Goal: Transaction & Acquisition: Subscribe to service/newsletter

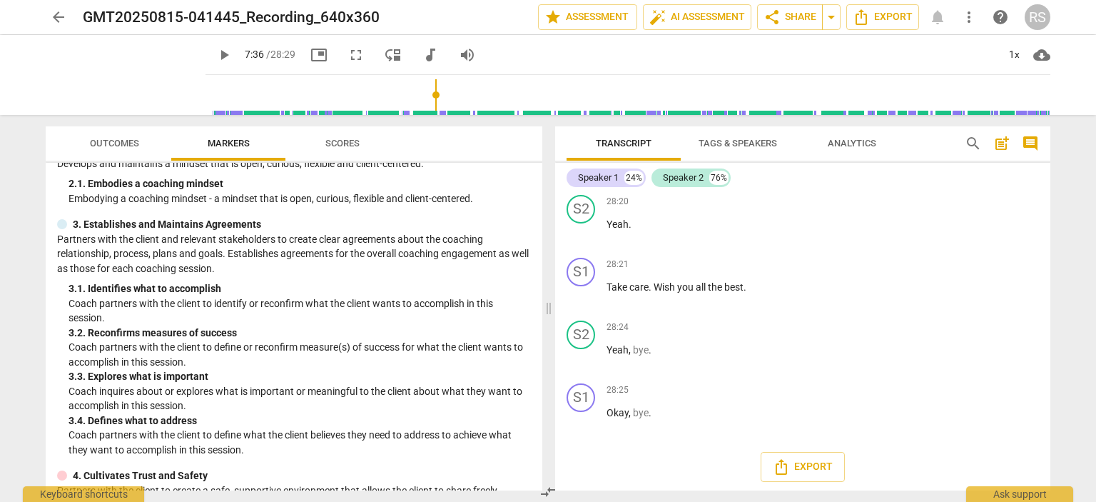
scroll to position [7056, 0]
click at [801, 462] on span "Export" at bounding box center [803, 463] width 60 height 17
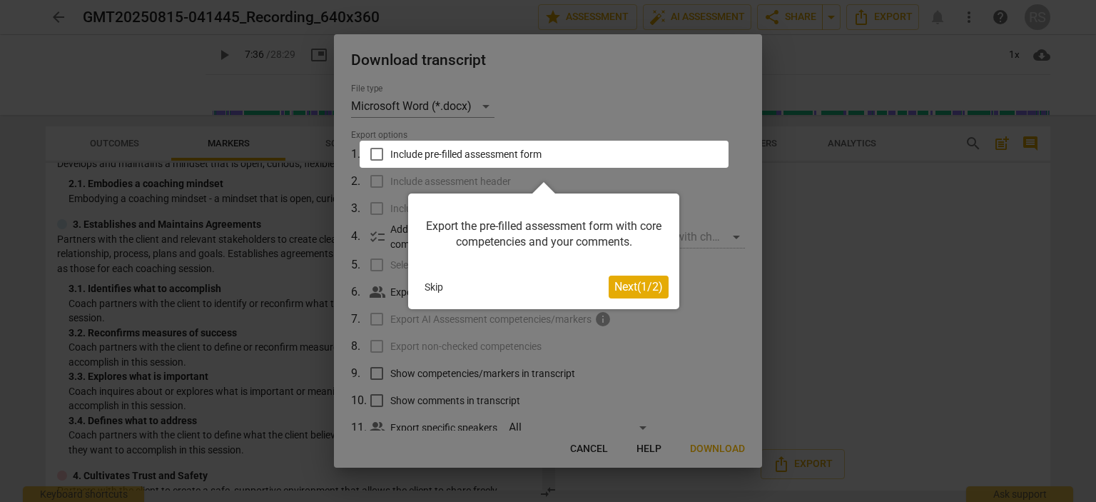
click at [432, 288] on button "Skip" at bounding box center [434, 286] width 30 height 21
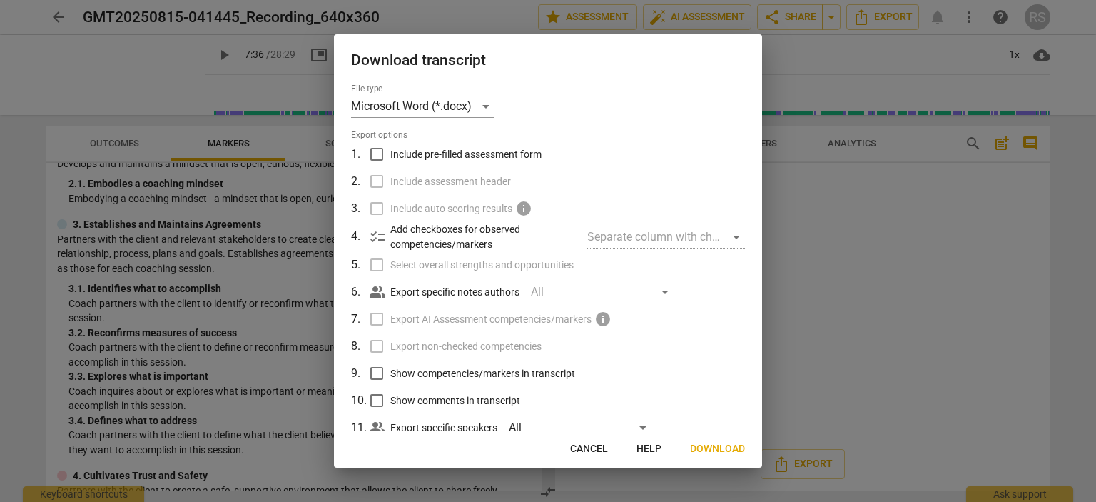
scroll to position [39, 0]
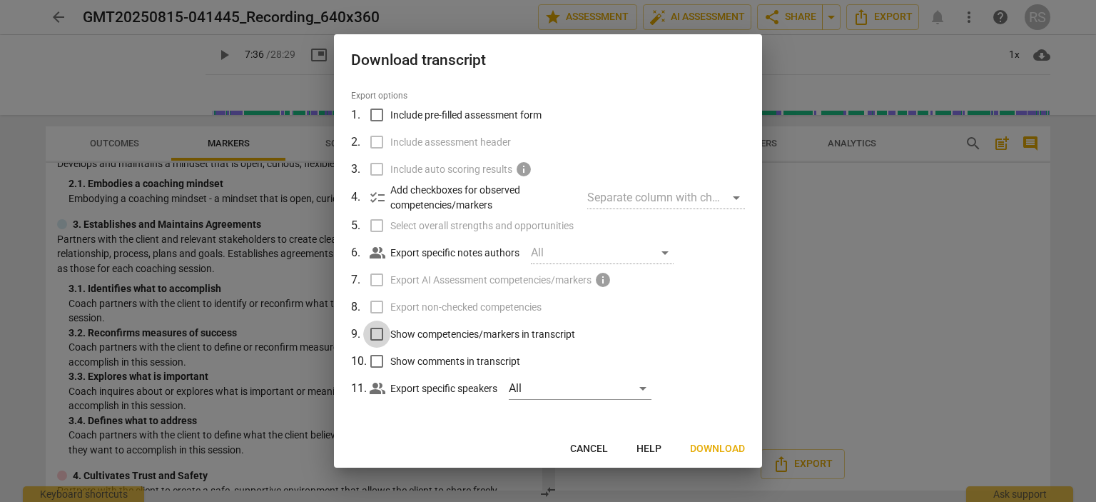
click at [377, 328] on input "Show competencies/markers in transcript" at bounding box center [376, 333] width 27 height 27
checkbox input "true"
click at [722, 444] on span "Download" at bounding box center [717, 449] width 55 height 14
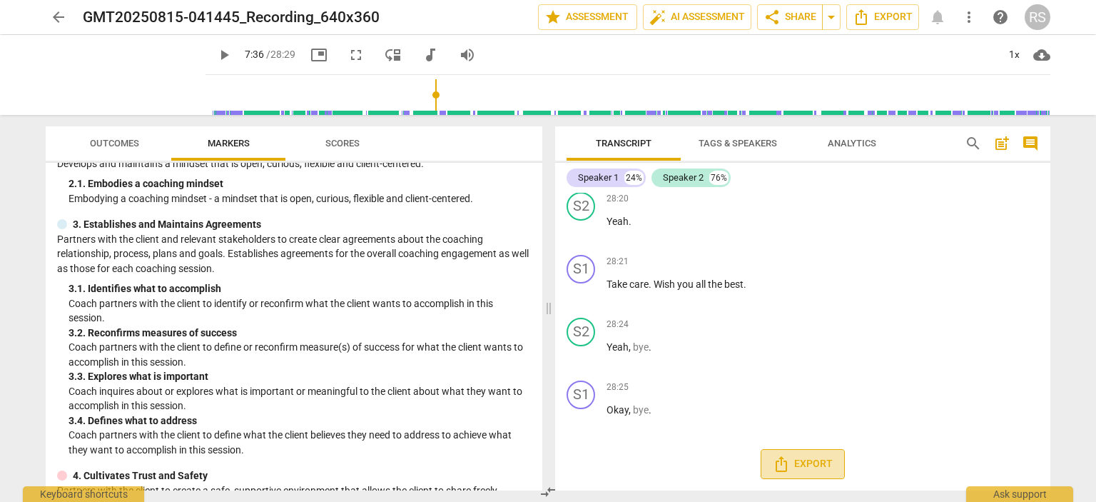
click at [792, 470] on span "Export" at bounding box center [803, 463] width 60 height 17
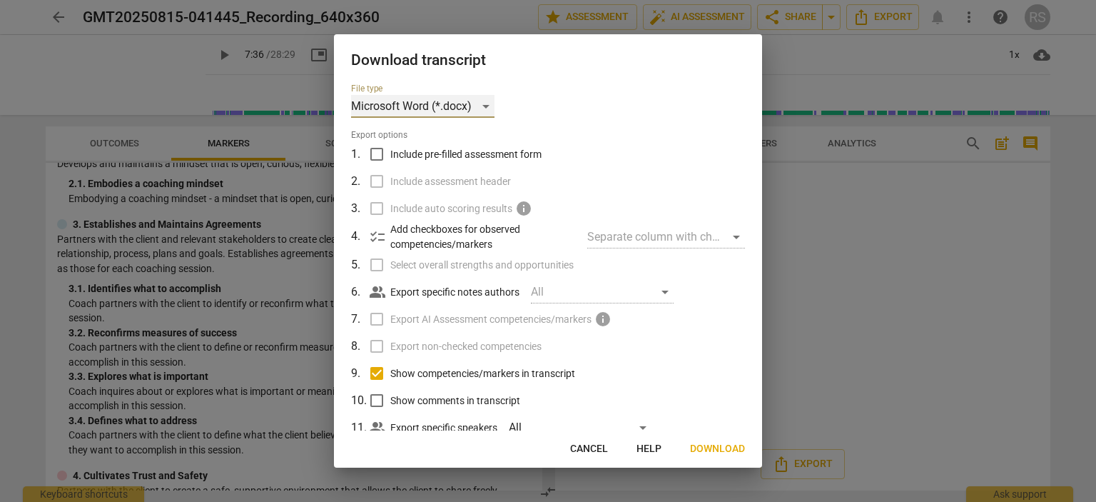
click at [484, 107] on div "Microsoft Word (*.docx)" at bounding box center [422, 106] width 143 height 23
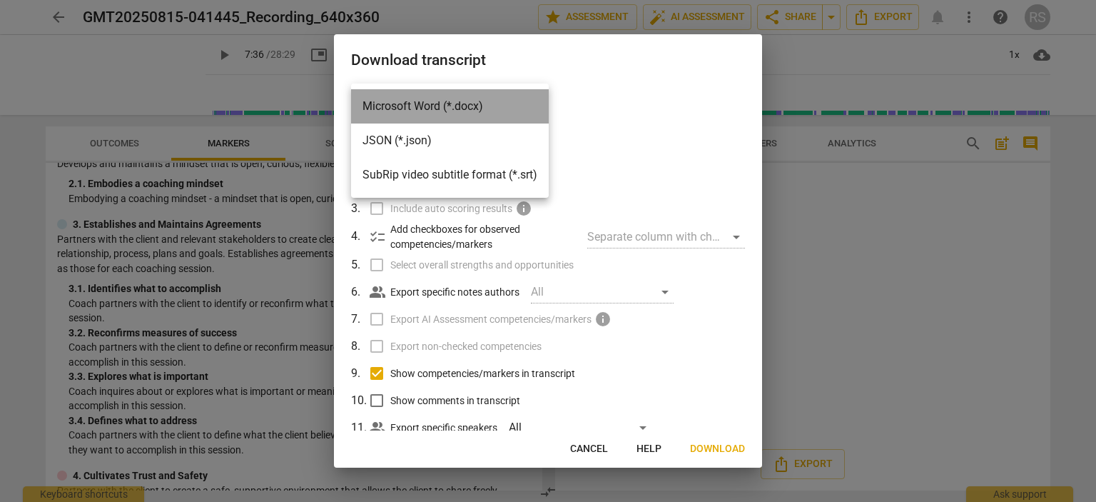
click at [484, 107] on li "Microsoft Word (*.docx)" at bounding box center [450, 106] width 198 height 34
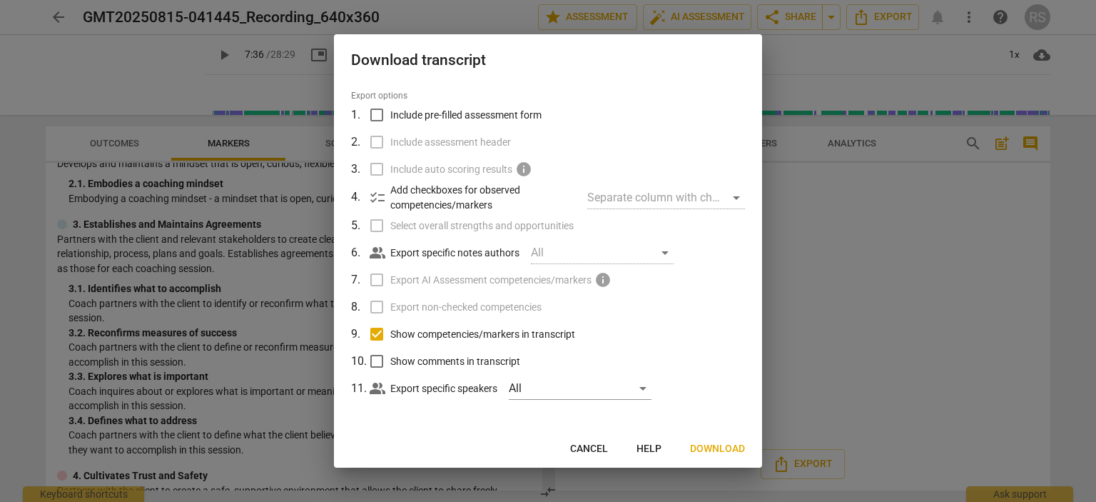
click at [581, 447] on span "Cancel" at bounding box center [589, 449] width 38 height 14
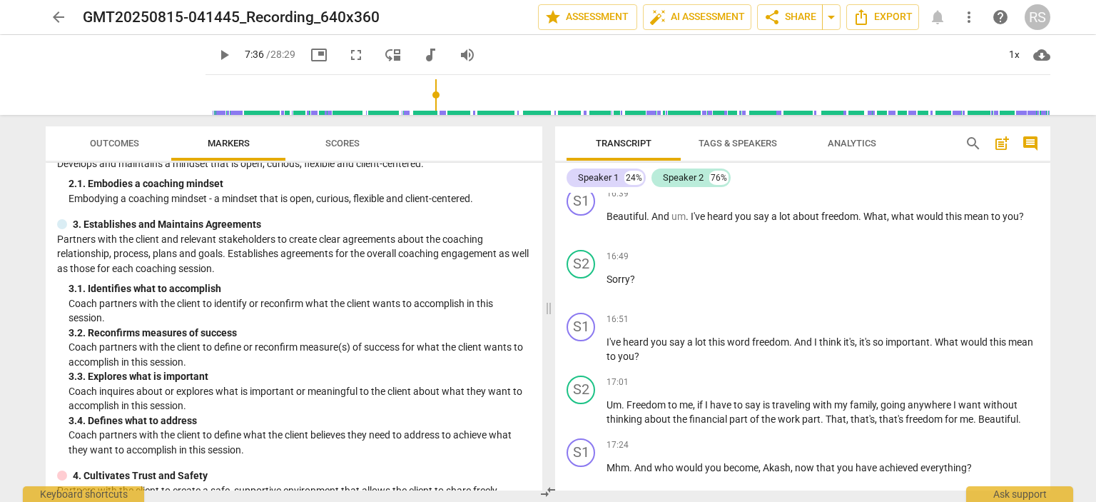
scroll to position [3774, 0]
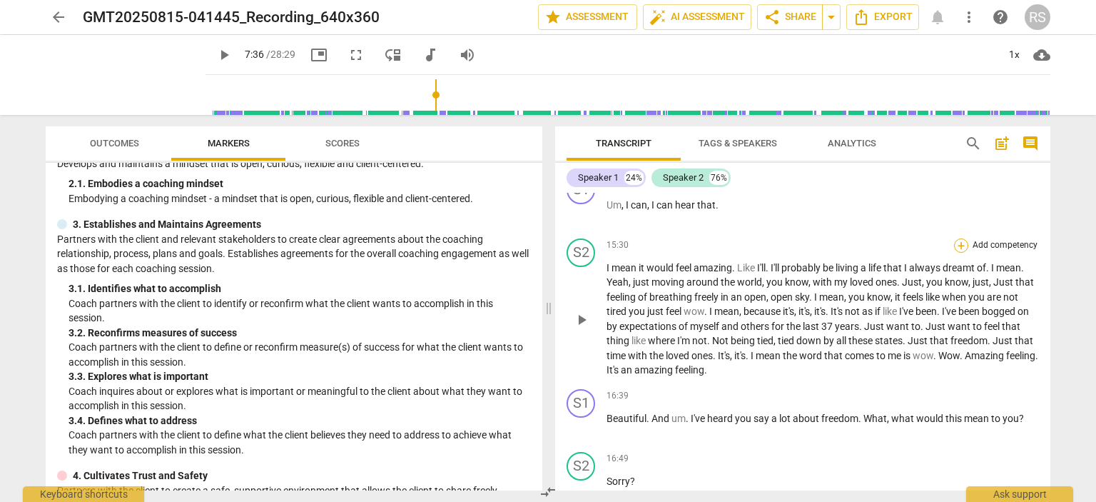
click at [957, 253] on div "+" at bounding box center [961, 245] width 14 height 14
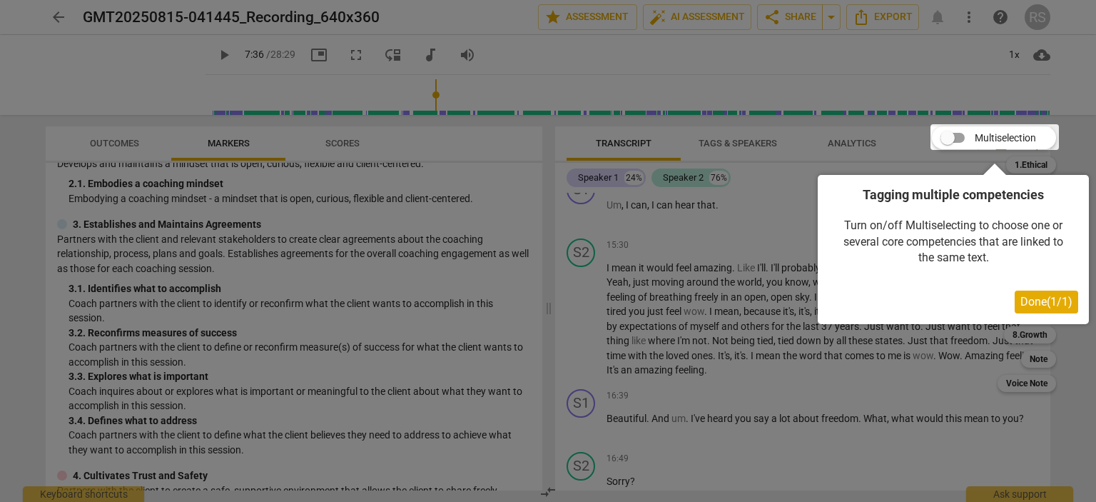
click at [1030, 305] on span "Done ( 1 / 1 )" at bounding box center [1046, 302] width 52 height 14
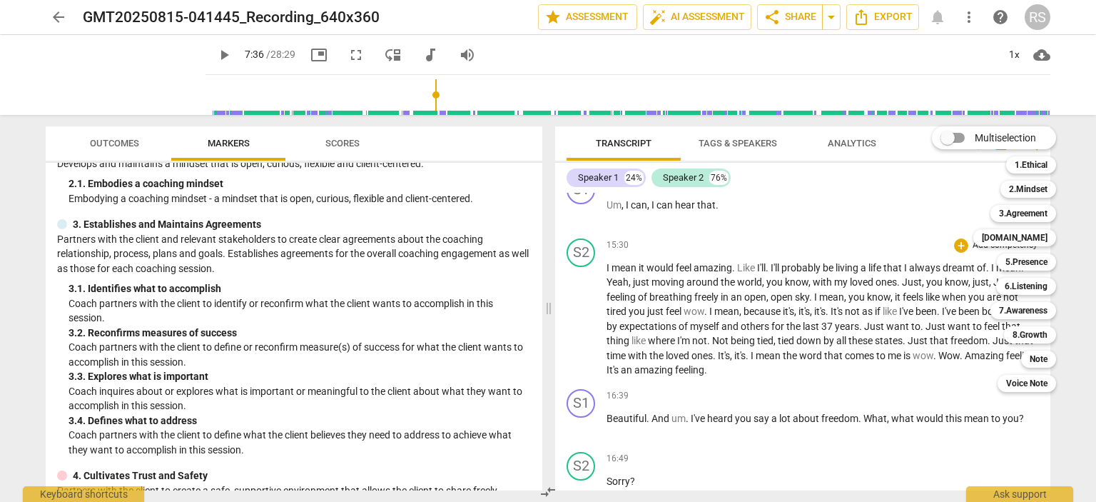
click at [698, 19] on div at bounding box center [548, 251] width 1096 height 502
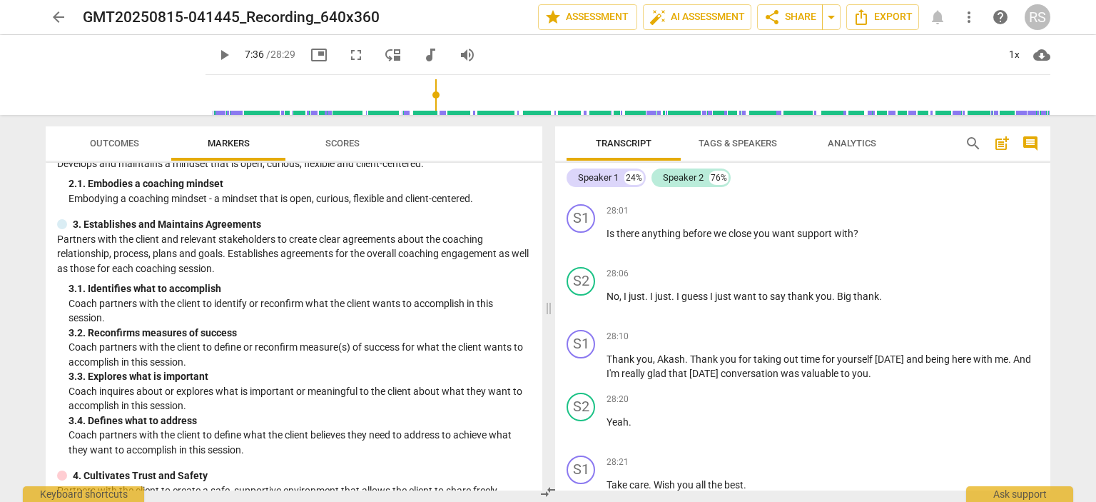
scroll to position [7056, 0]
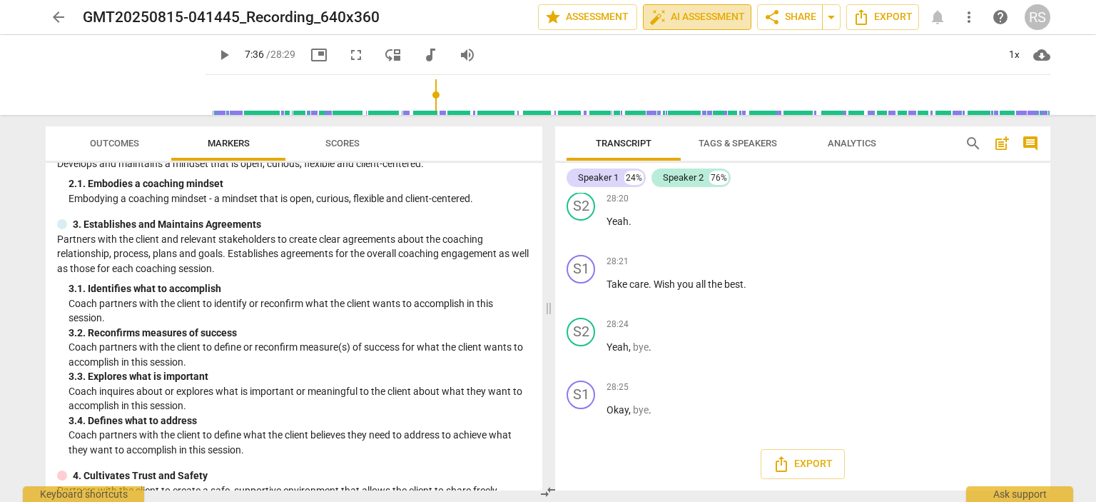
click at [682, 13] on span "auto_fix_high AI Assessment" at bounding box center [697, 17] width 96 height 17
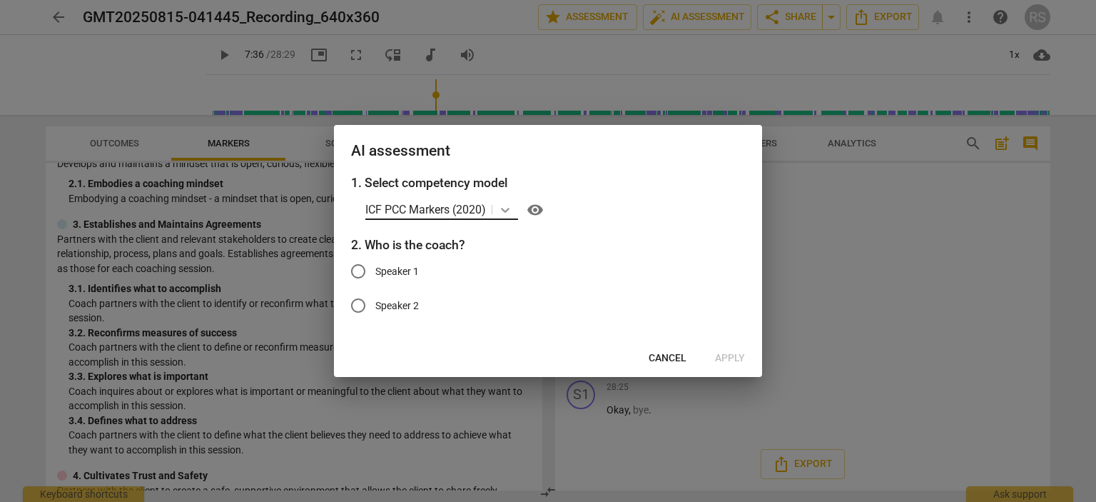
click at [511, 207] on icon at bounding box center [505, 210] width 14 height 14
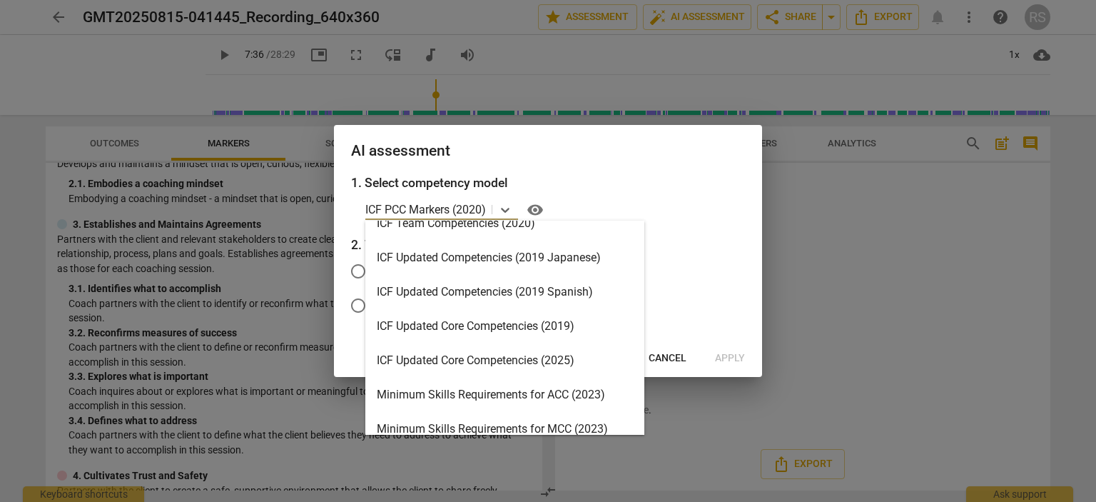
scroll to position [214, 0]
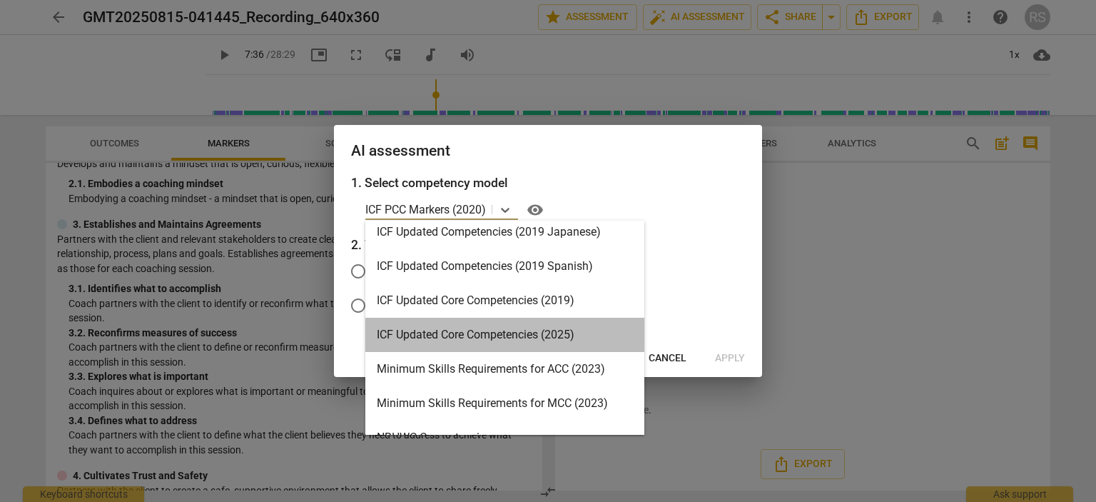
click at [427, 337] on div "ICF Updated Core Competencies (2025)" at bounding box center [504, 334] width 279 height 34
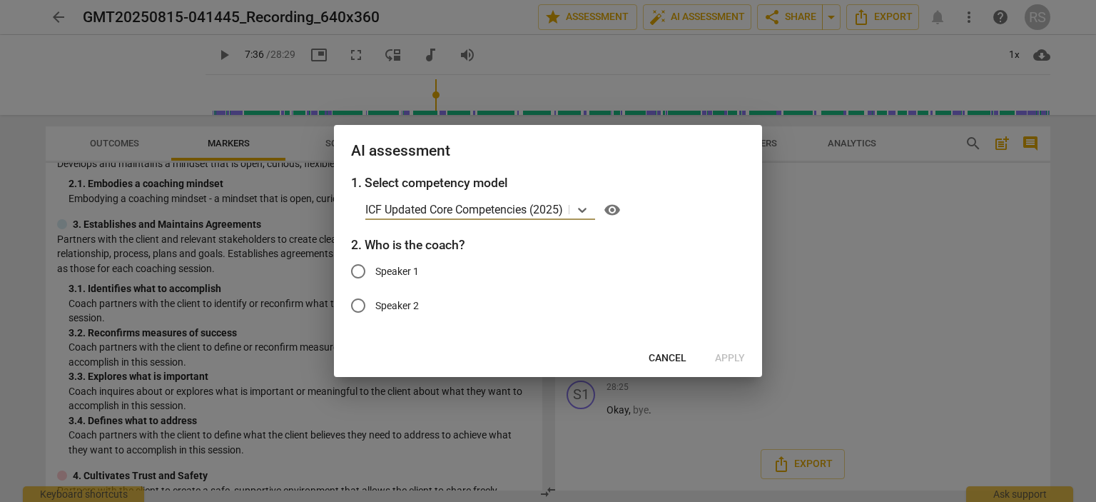
click at [362, 273] on input "Speaker 1" at bounding box center [358, 271] width 34 height 34
radio input "true"
click at [739, 359] on span "Apply" at bounding box center [730, 358] width 30 height 14
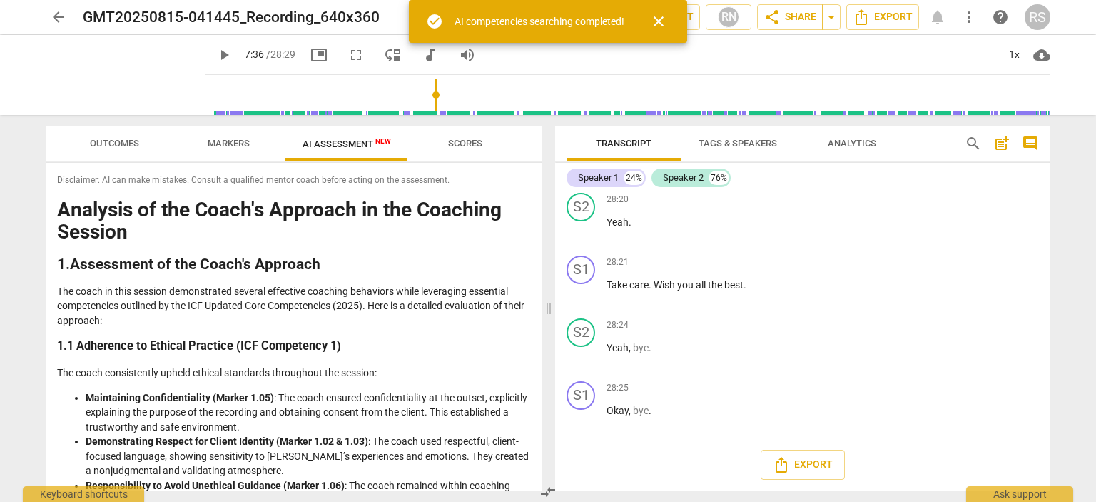
type input "457"
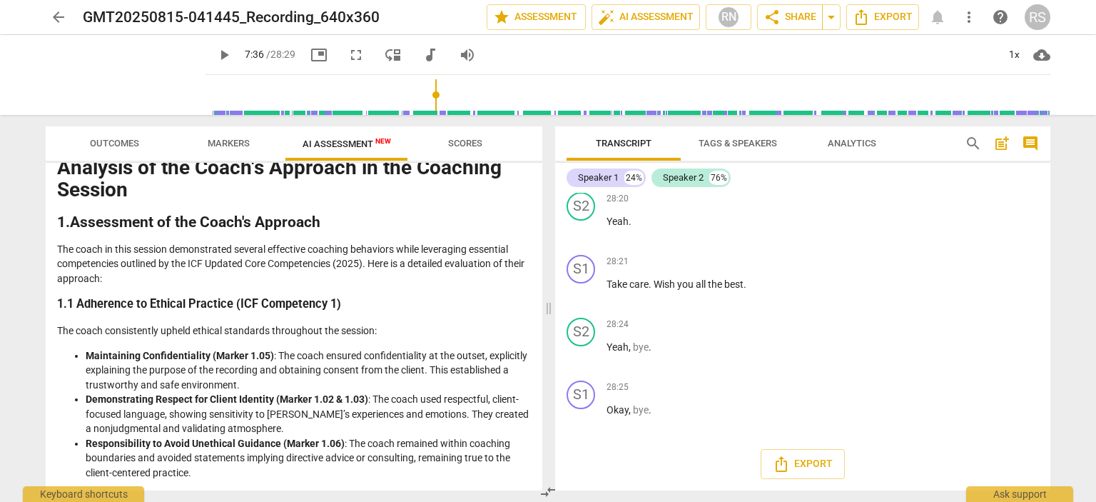
scroll to position [0, 0]
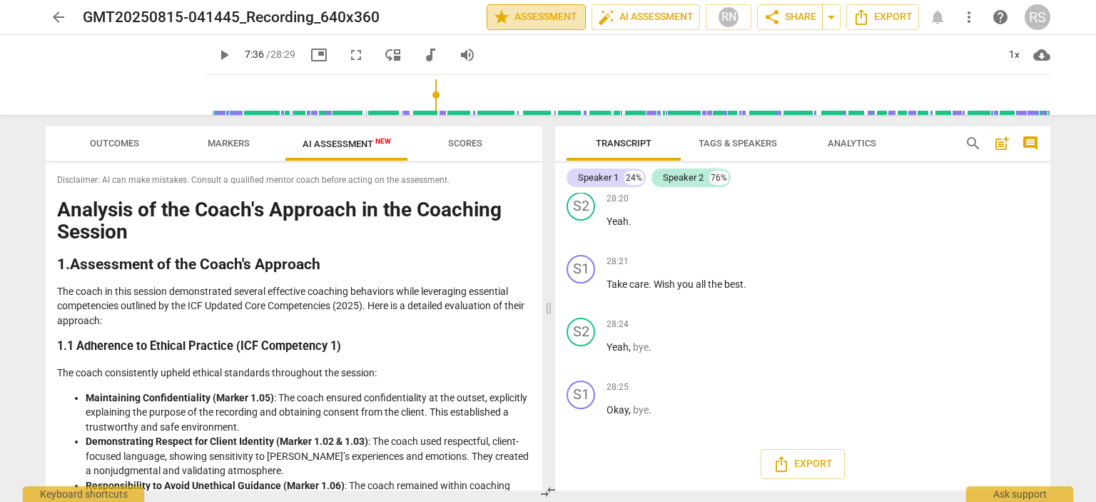
click at [516, 18] on span "star Assessment" at bounding box center [536, 17] width 86 height 17
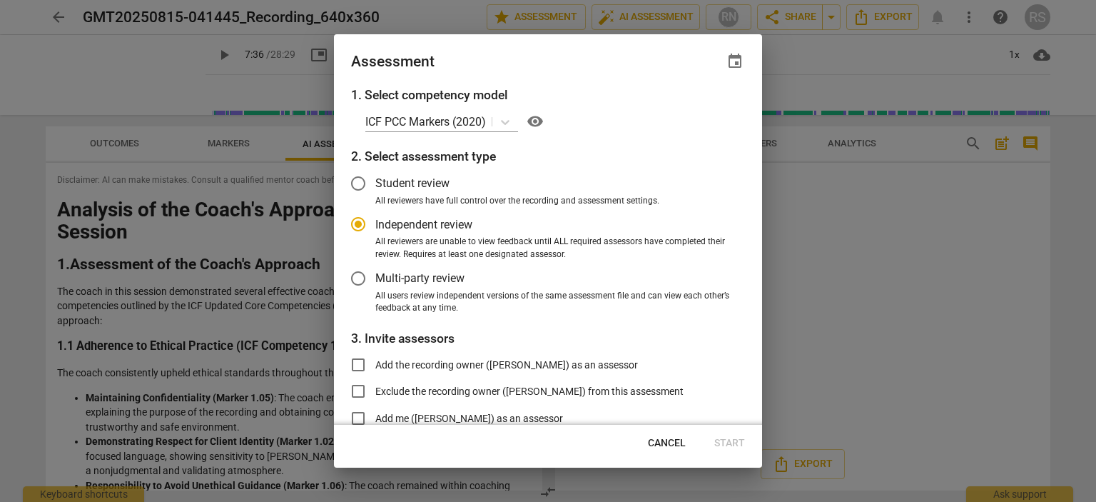
click at [671, 444] on span "Cancel" at bounding box center [667, 443] width 38 height 14
radio input "false"
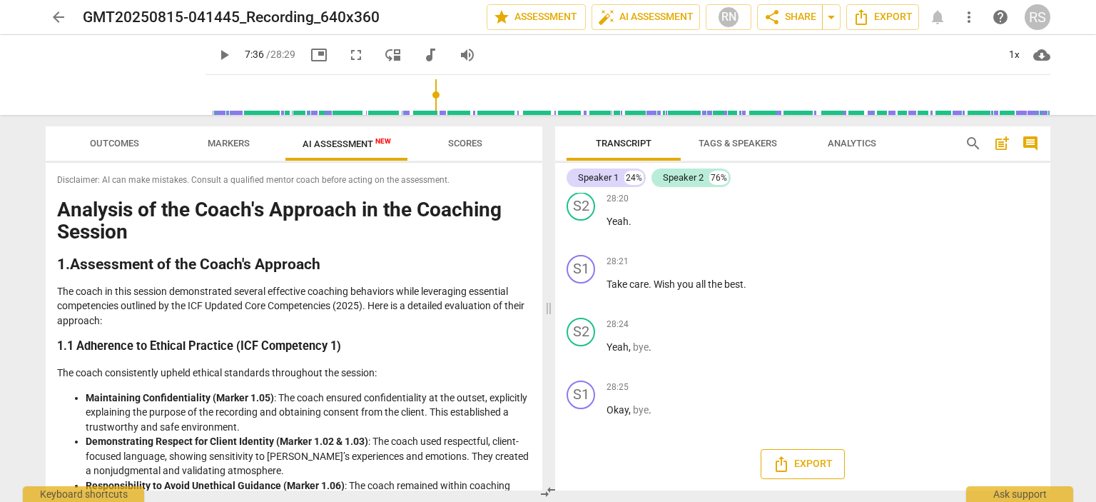
click at [817, 463] on span "Export" at bounding box center [803, 463] width 60 height 17
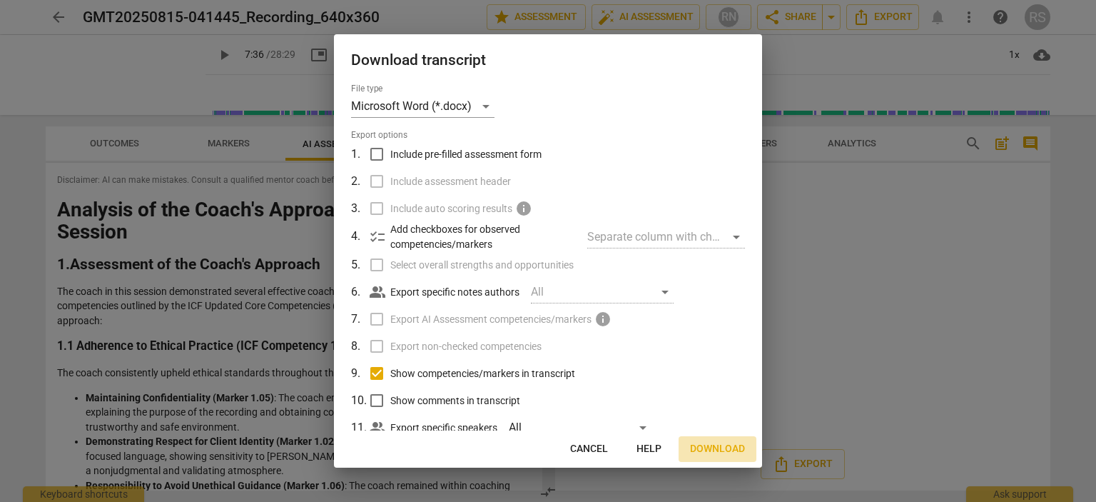
click at [716, 447] on span "Download" at bounding box center [717, 449] width 55 height 14
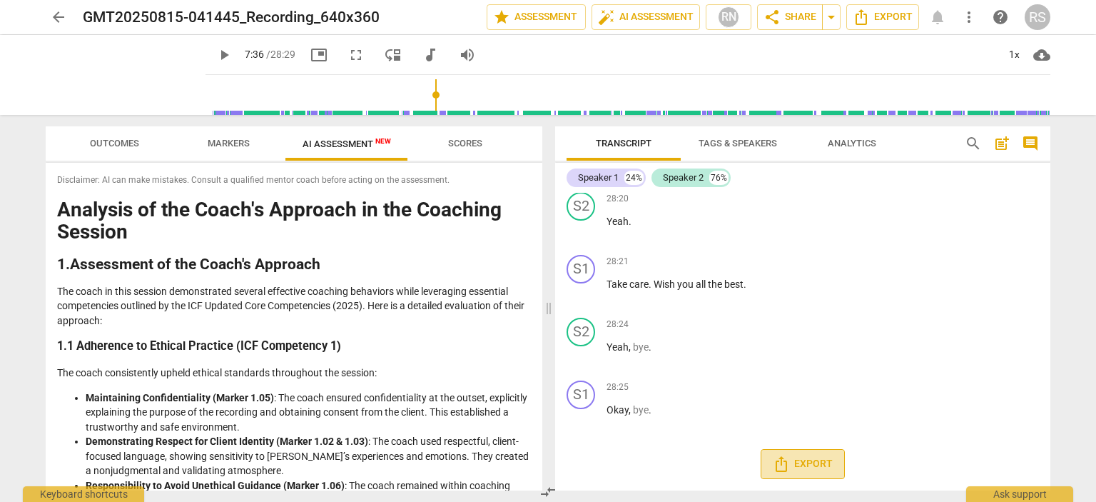
click at [793, 464] on span "Export" at bounding box center [803, 463] width 60 height 17
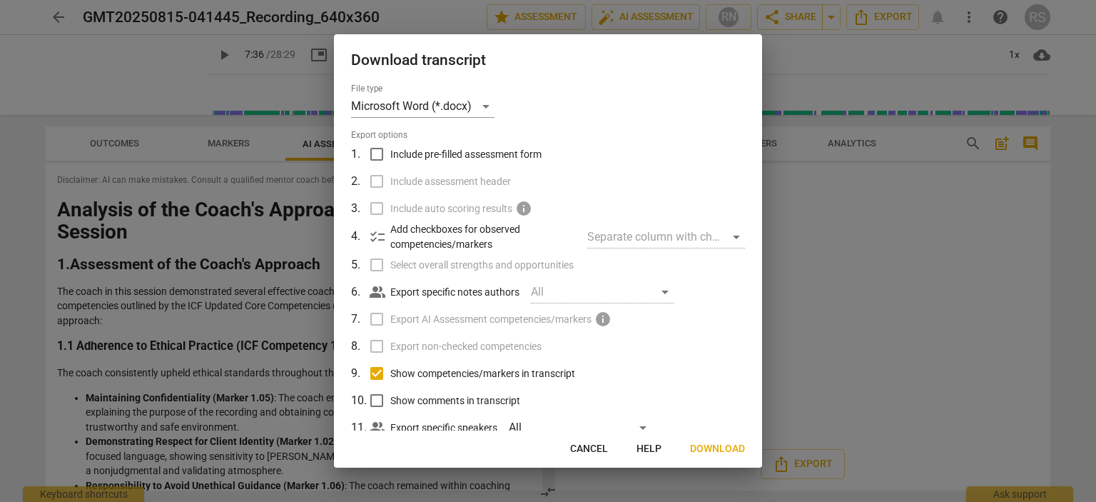
click at [377, 153] on input "Include pre-filled assessment form" at bounding box center [376, 154] width 27 height 27
checkbox input "true"
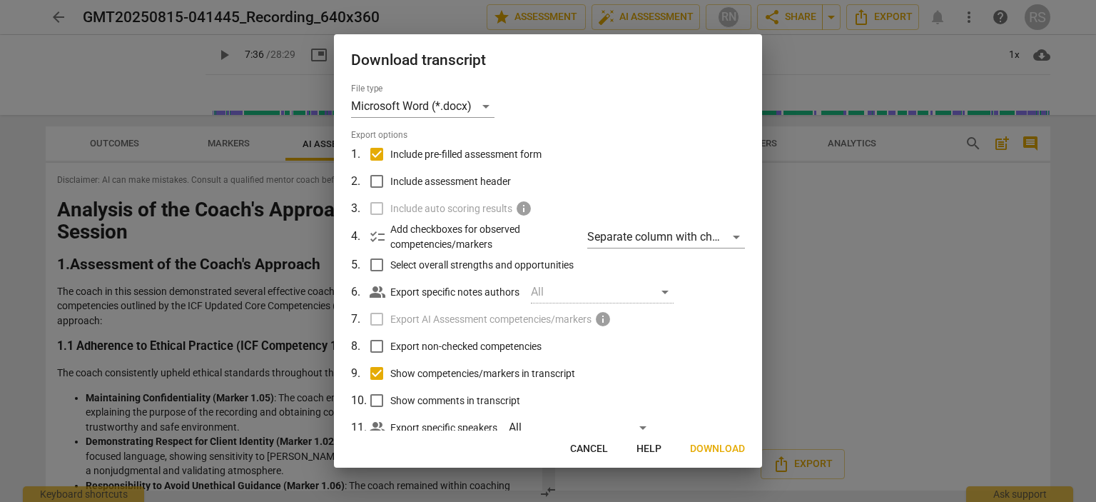
click at [600, 449] on span "Cancel" at bounding box center [589, 449] width 38 height 14
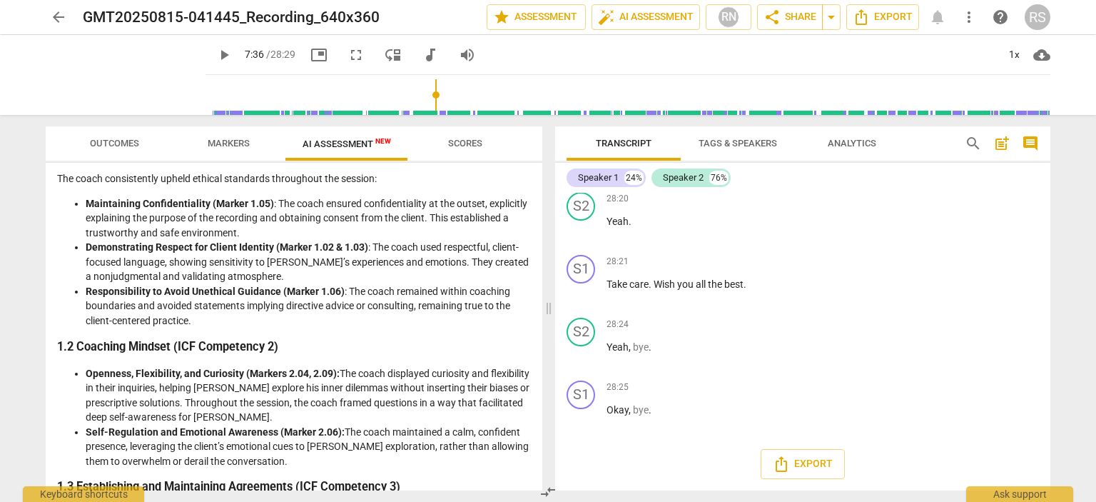
scroll to position [214, 0]
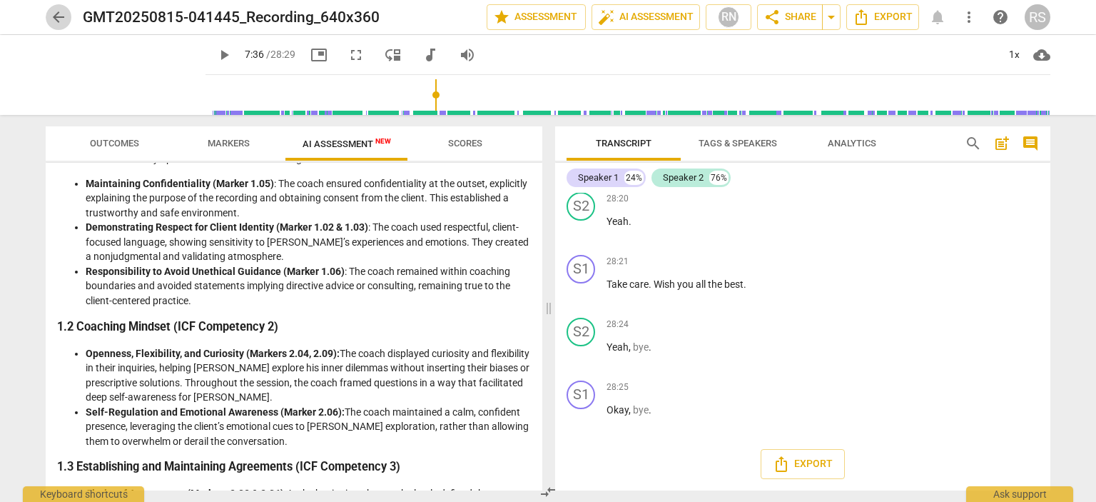
click at [54, 16] on span "arrow_back" at bounding box center [58, 17] width 17 height 17
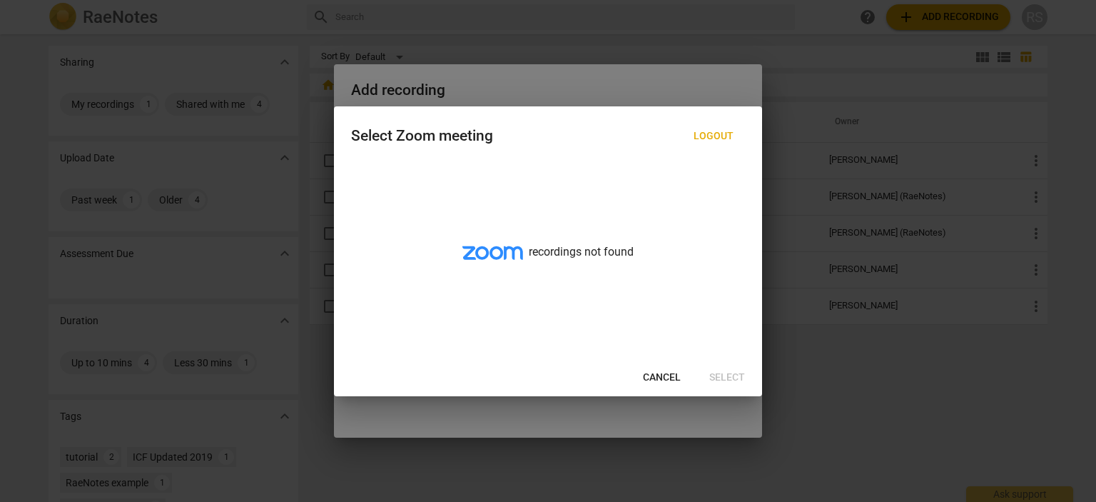
click at [666, 377] on span "Cancel" at bounding box center [662, 377] width 38 height 14
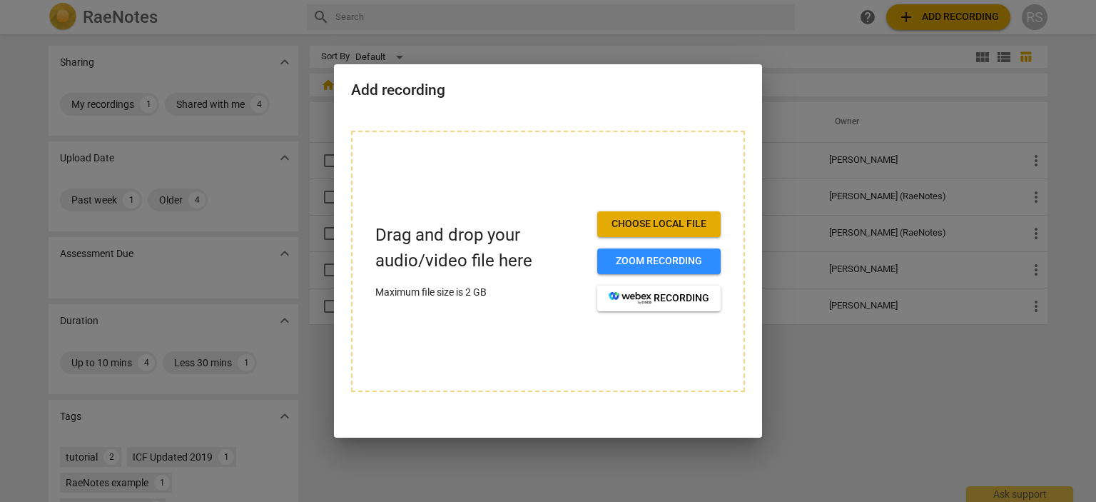
click at [671, 227] on span "Choose local file" at bounding box center [659, 224] width 101 height 14
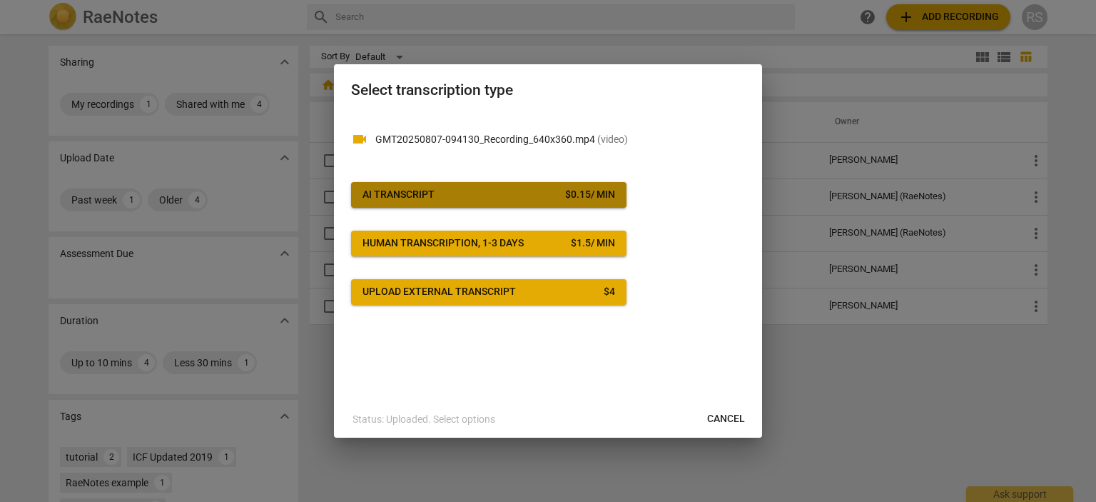
click at [504, 198] on span "AI Transcript $ 0.15 / min" at bounding box center [488, 195] width 253 height 14
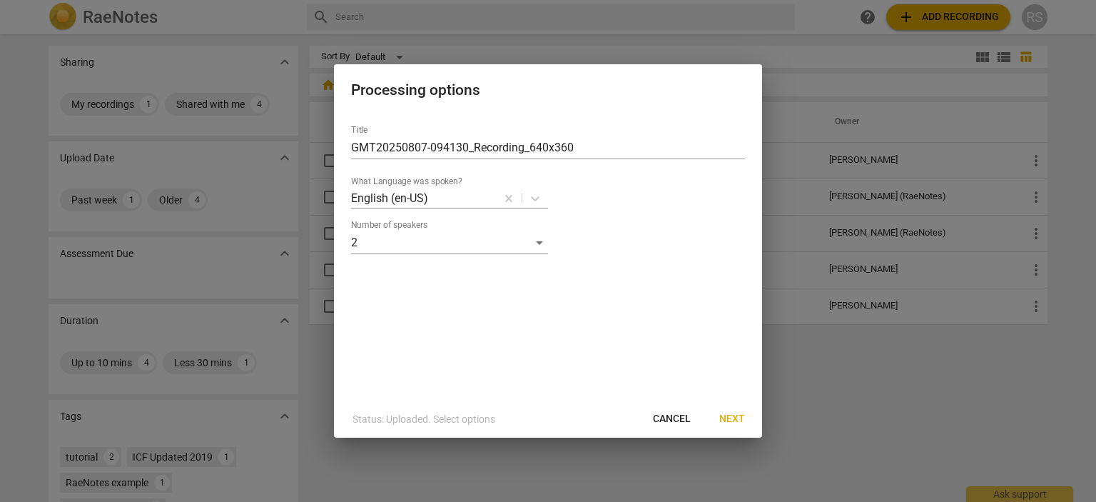
click at [676, 419] on span "Cancel" at bounding box center [672, 419] width 38 height 14
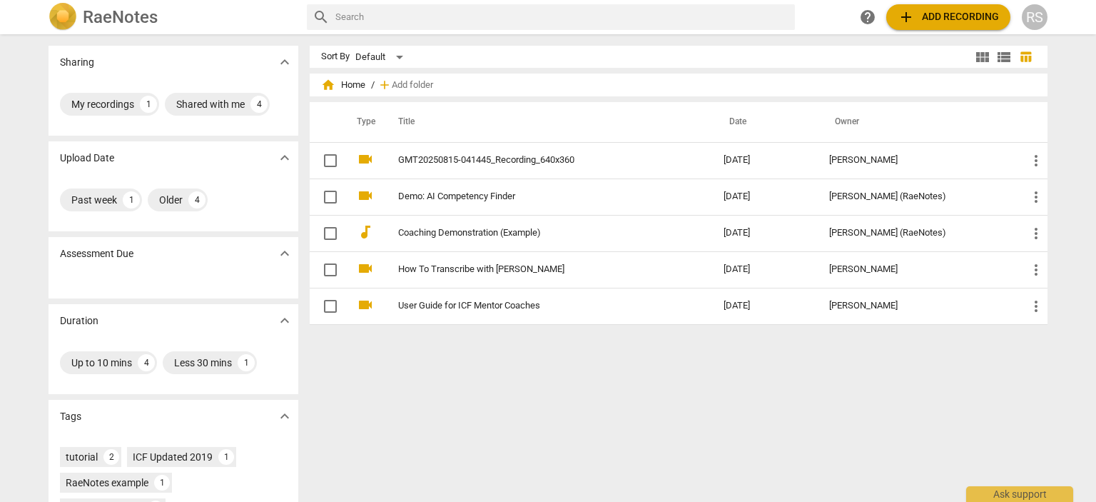
click at [922, 19] on span "add Add recording" at bounding box center [947, 17] width 101 height 17
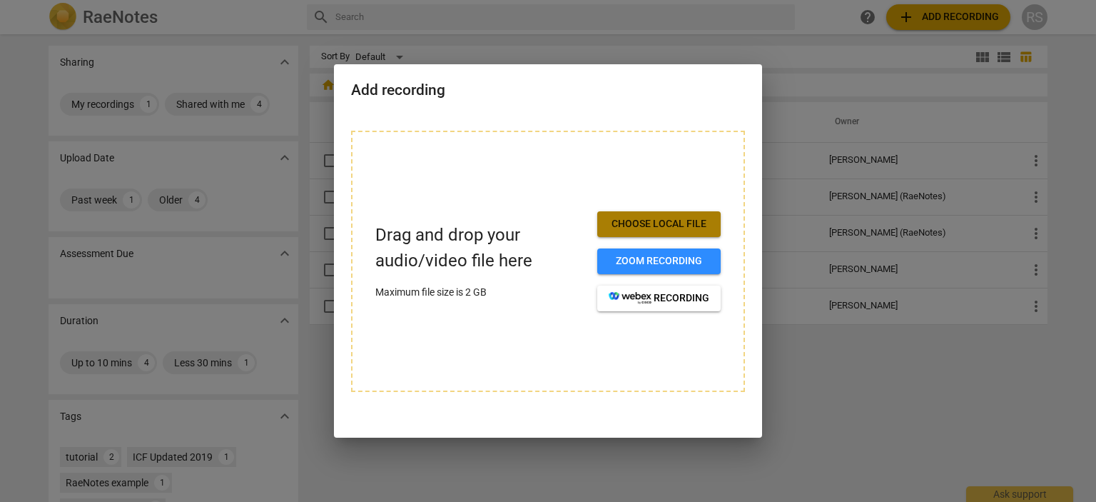
click at [670, 222] on span "Choose local file" at bounding box center [659, 224] width 101 height 14
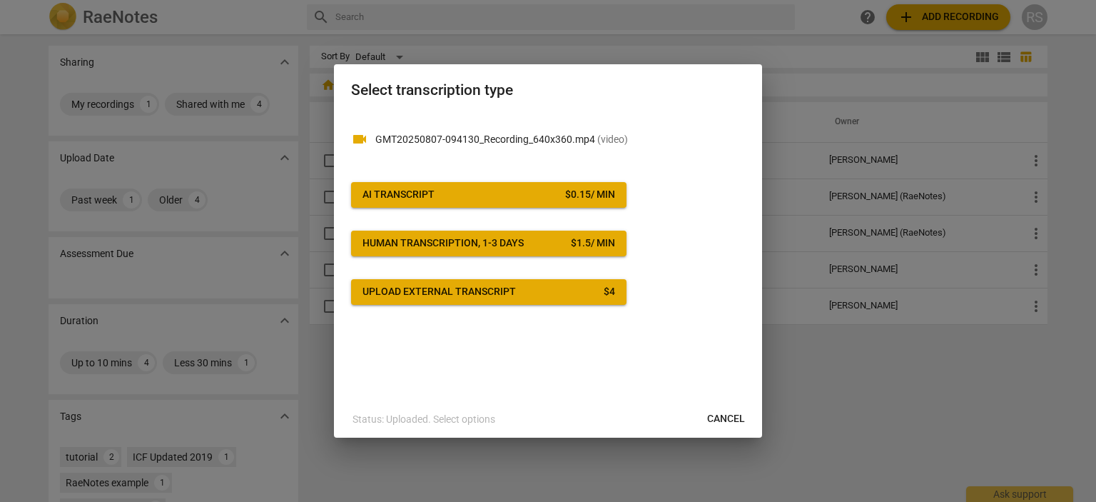
click at [719, 419] on span "Cancel" at bounding box center [726, 419] width 38 height 14
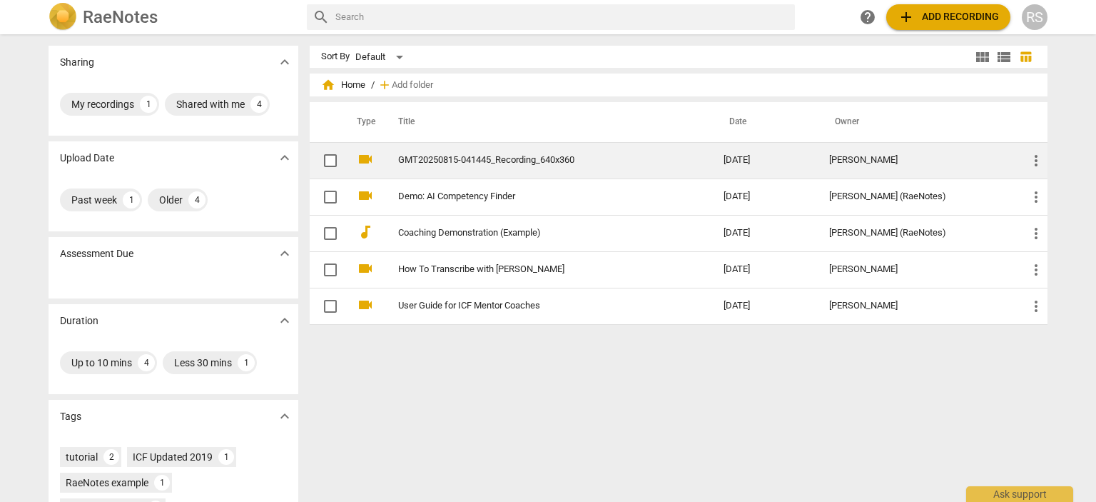
click at [536, 162] on link "GMT20250815-041445_Recording_640x360" at bounding box center [535, 160] width 274 height 11
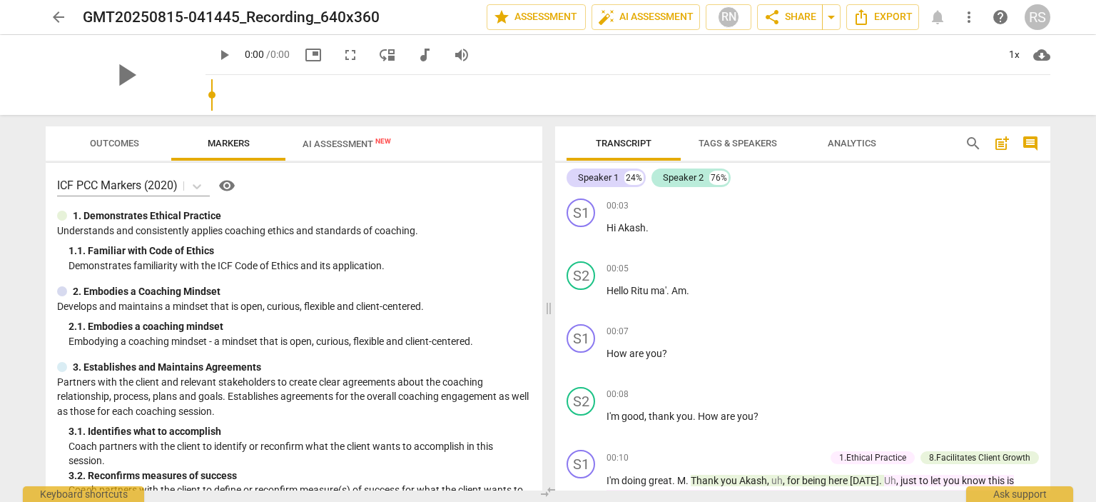
click at [345, 138] on span "AI Assessment New" at bounding box center [346, 143] width 88 height 11
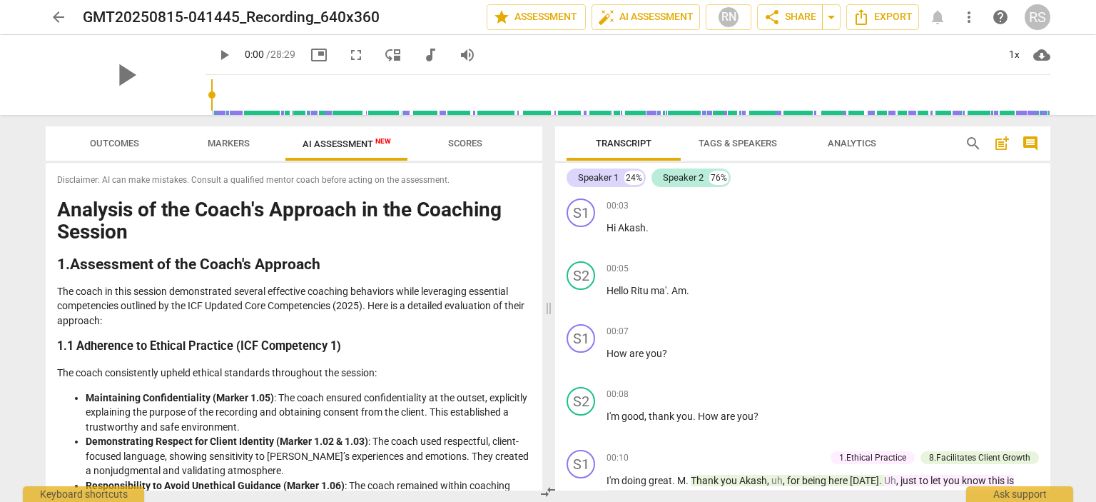
click at [58, 14] on span "arrow_back" at bounding box center [58, 17] width 17 height 17
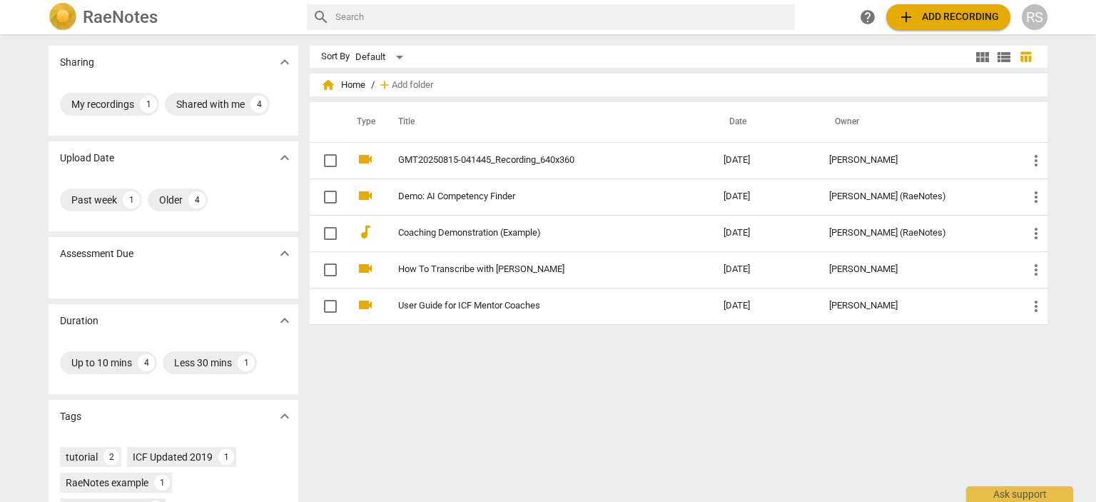
click at [128, 19] on h2 "RaeNotes" at bounding box center [120, 17] width 75 height 20
click at [1039, 22] on div "RS" at bounding box center [1035, 17] width 26 height 26
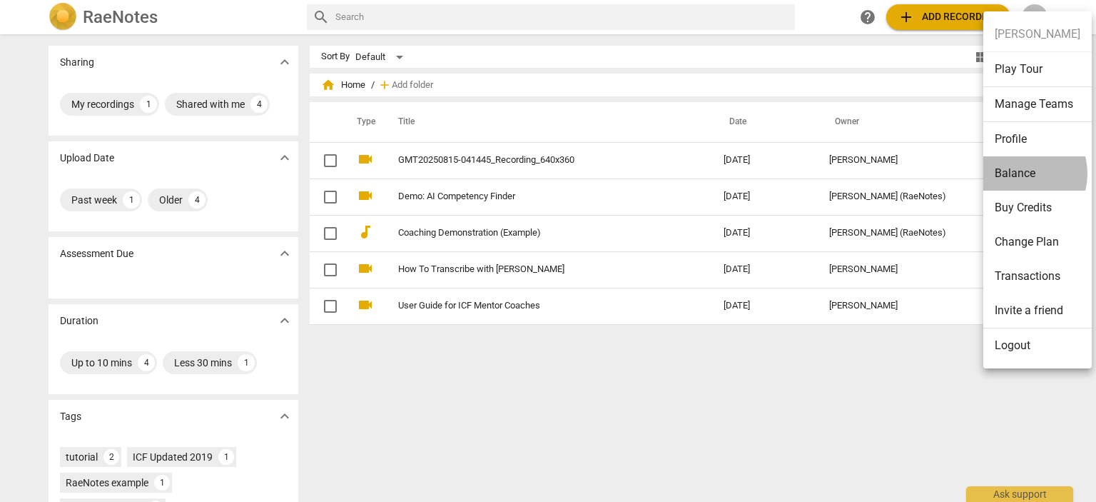
click at [1017, 173] on li "Balance" at bounding box center [1037, 173] width 108 height 34
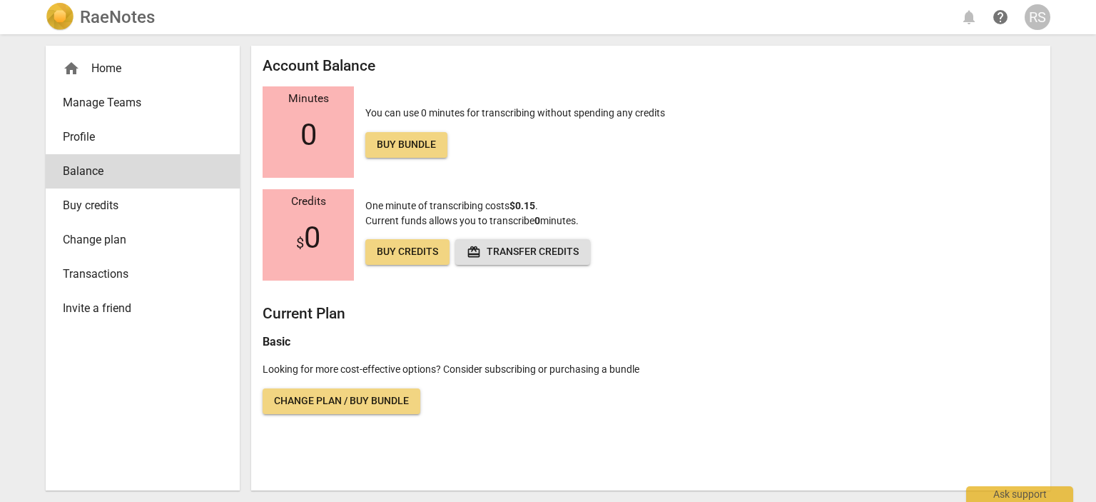
click at [98, 202] on span "Buy credits" at bounding box center [137, 205] width 148 height 17
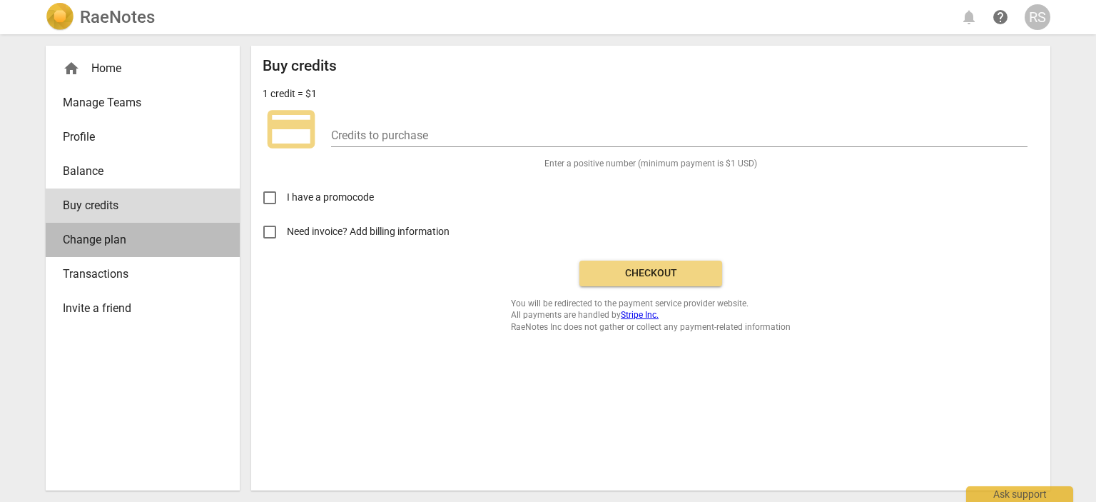
click at [96, 239] on span "Change plan" at bounding box center [137, 239] width 148 height 17
